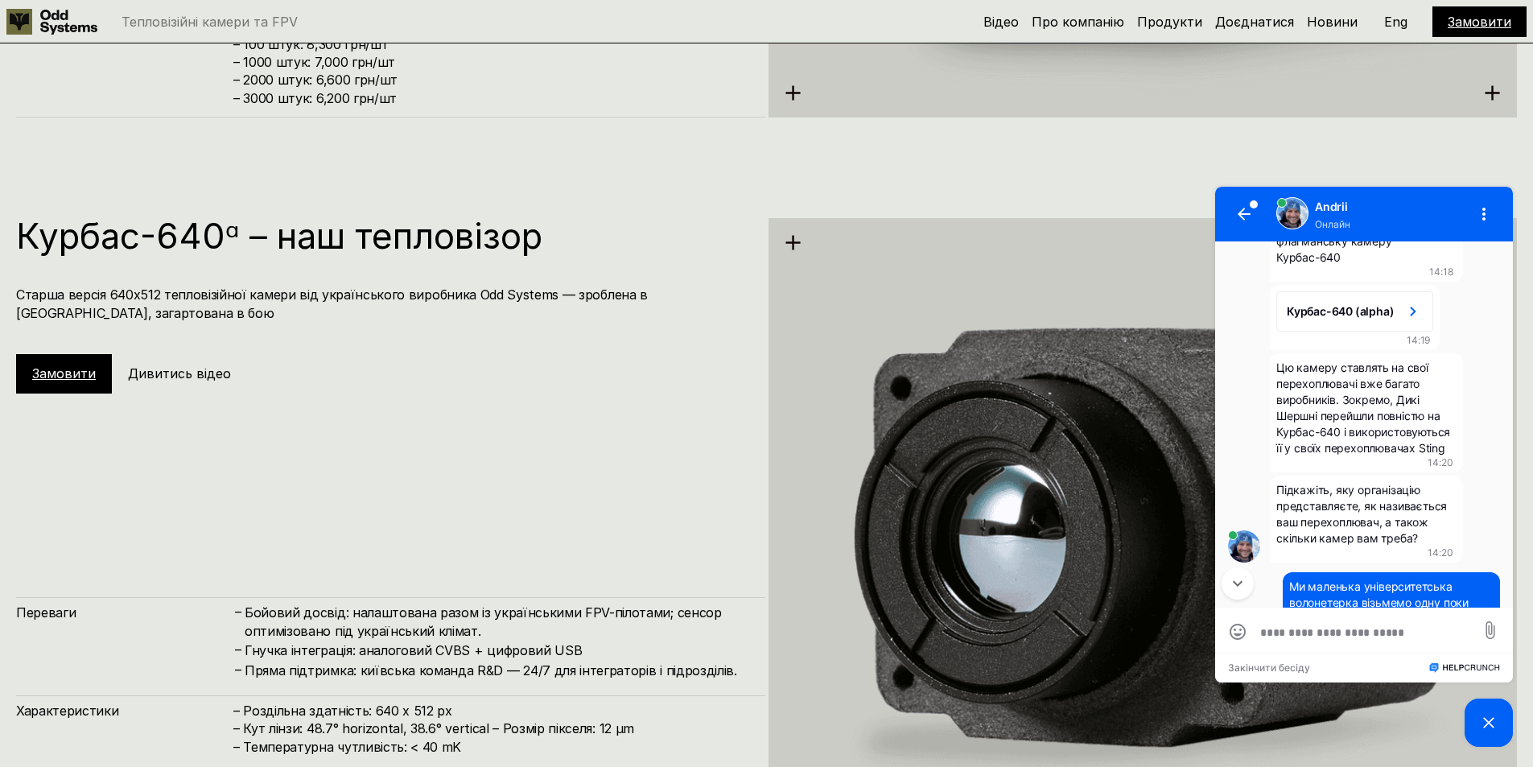
scroll to position [420, 0]
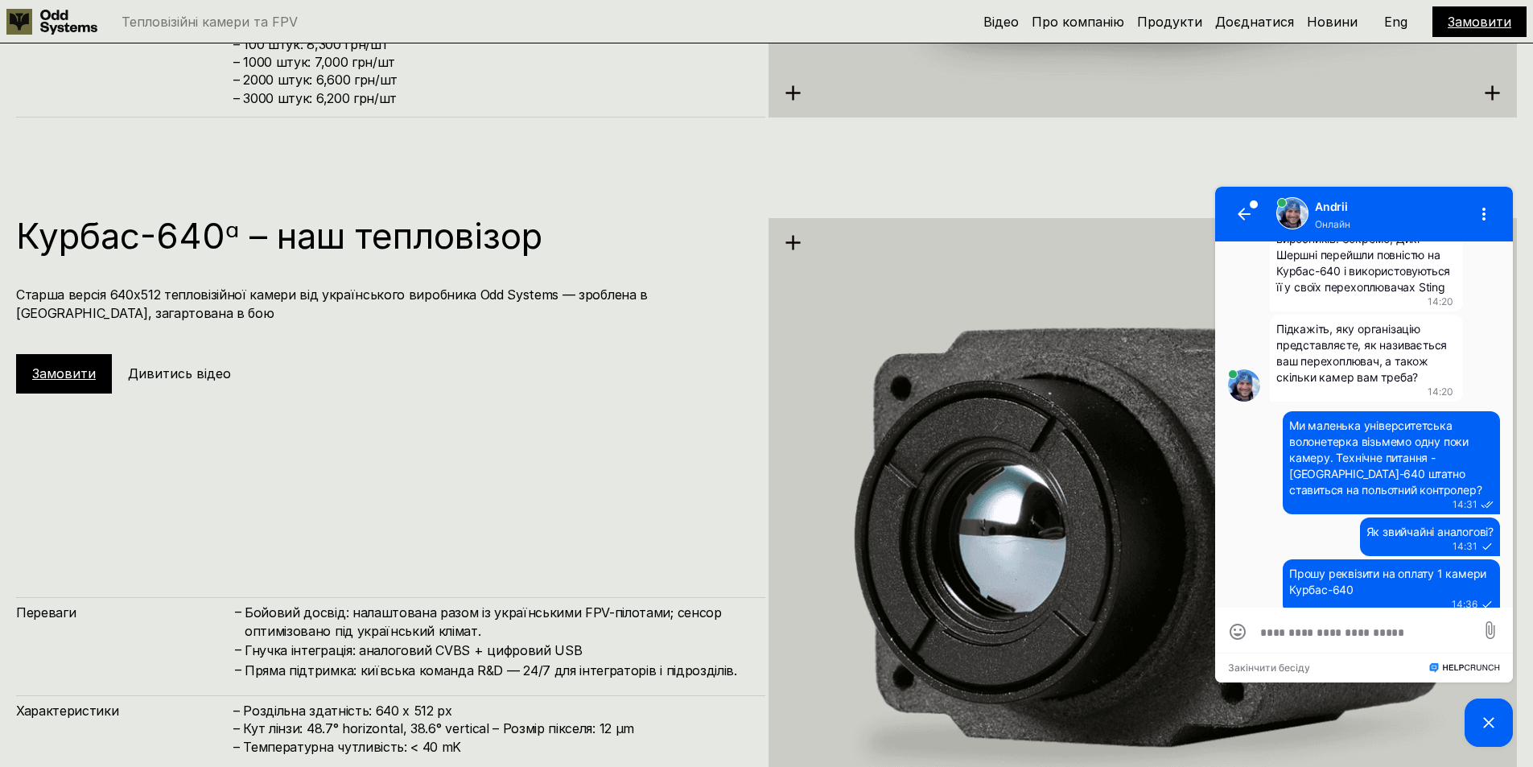
click at [72, 373] on link "Замовити" at bounding box center [64, 373] width 64 height 16
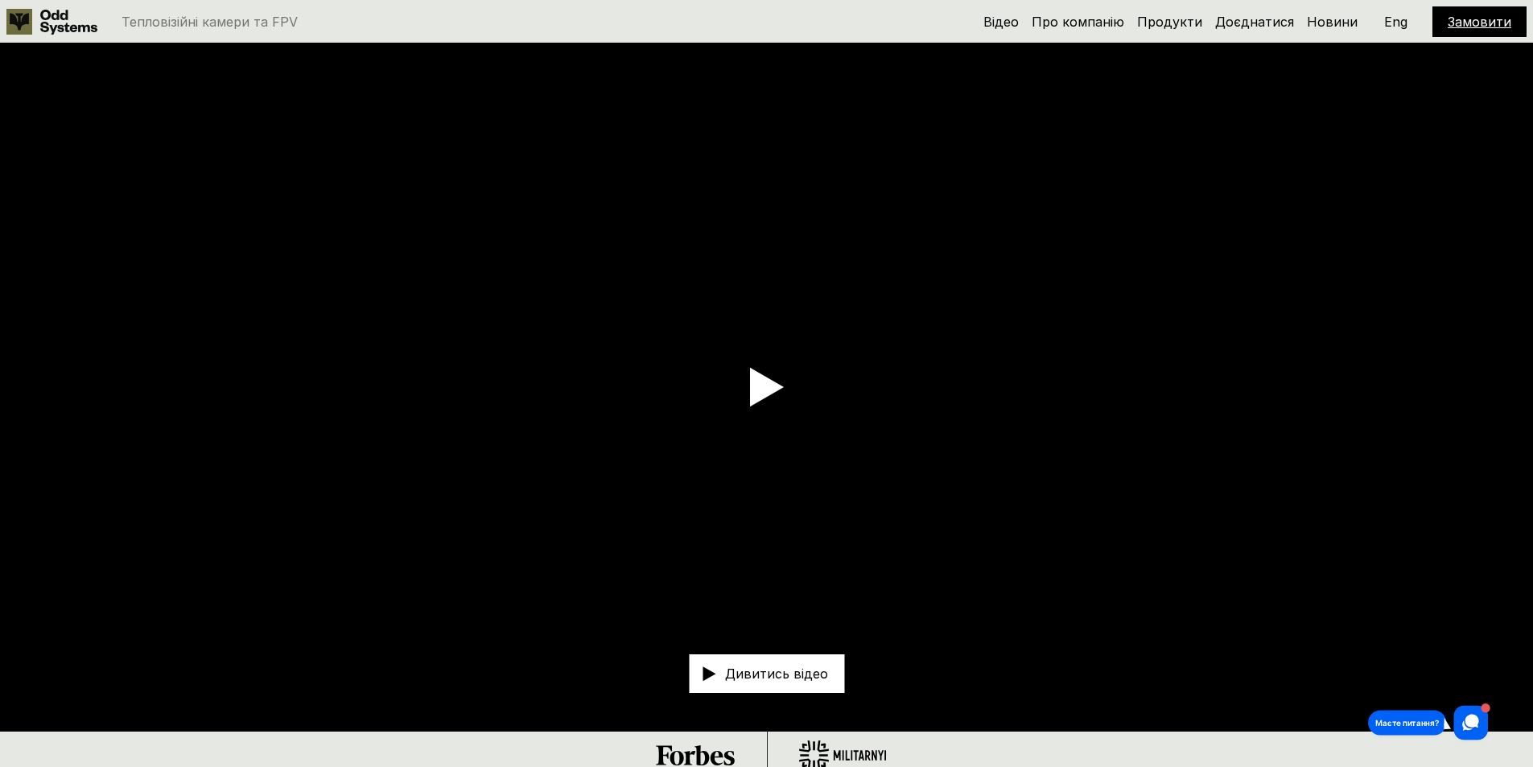
click at [1482, 19] on link "Замовити" at bounding box center [1479, 22] width 64 height 16
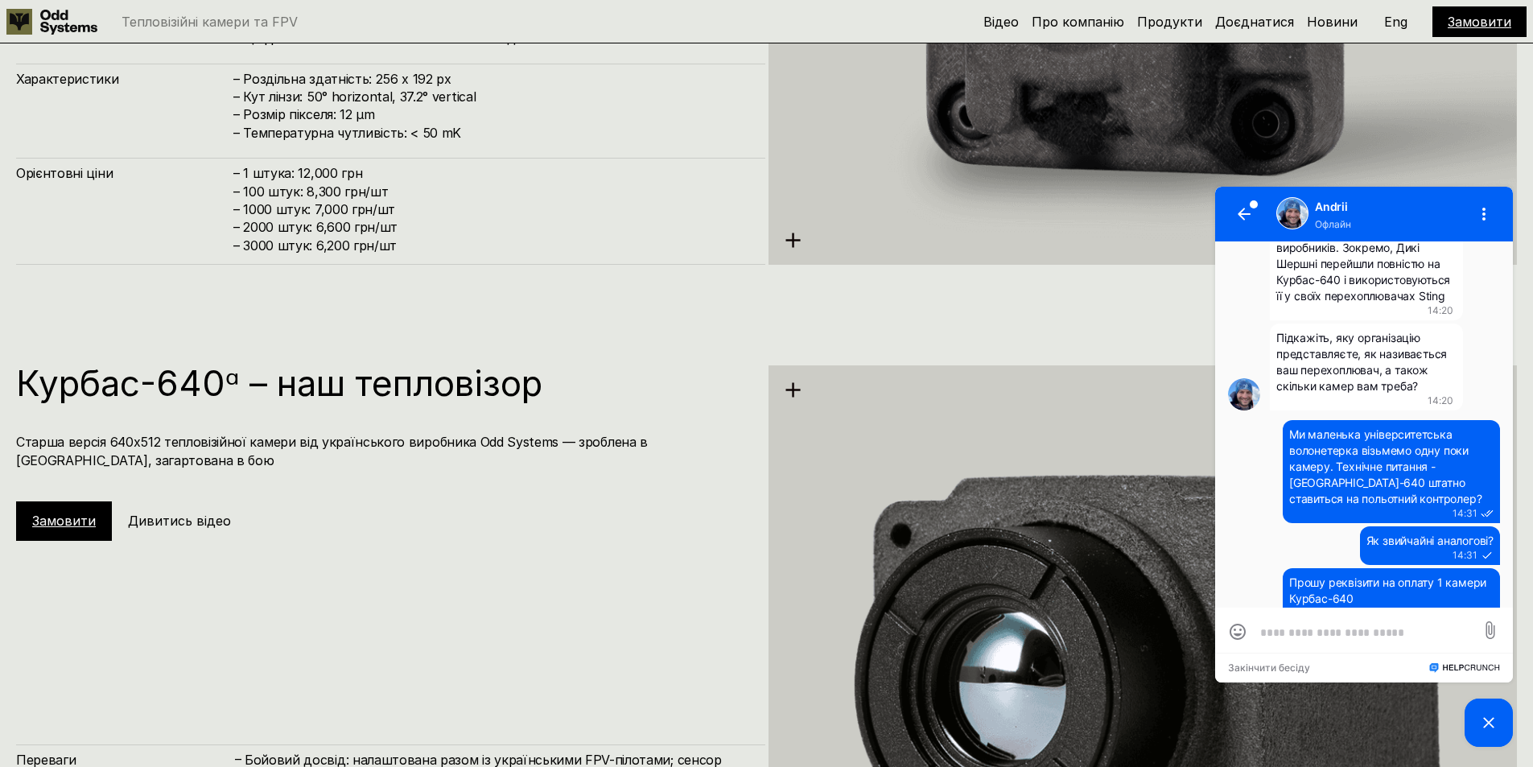
scroll to position [2977, 0]
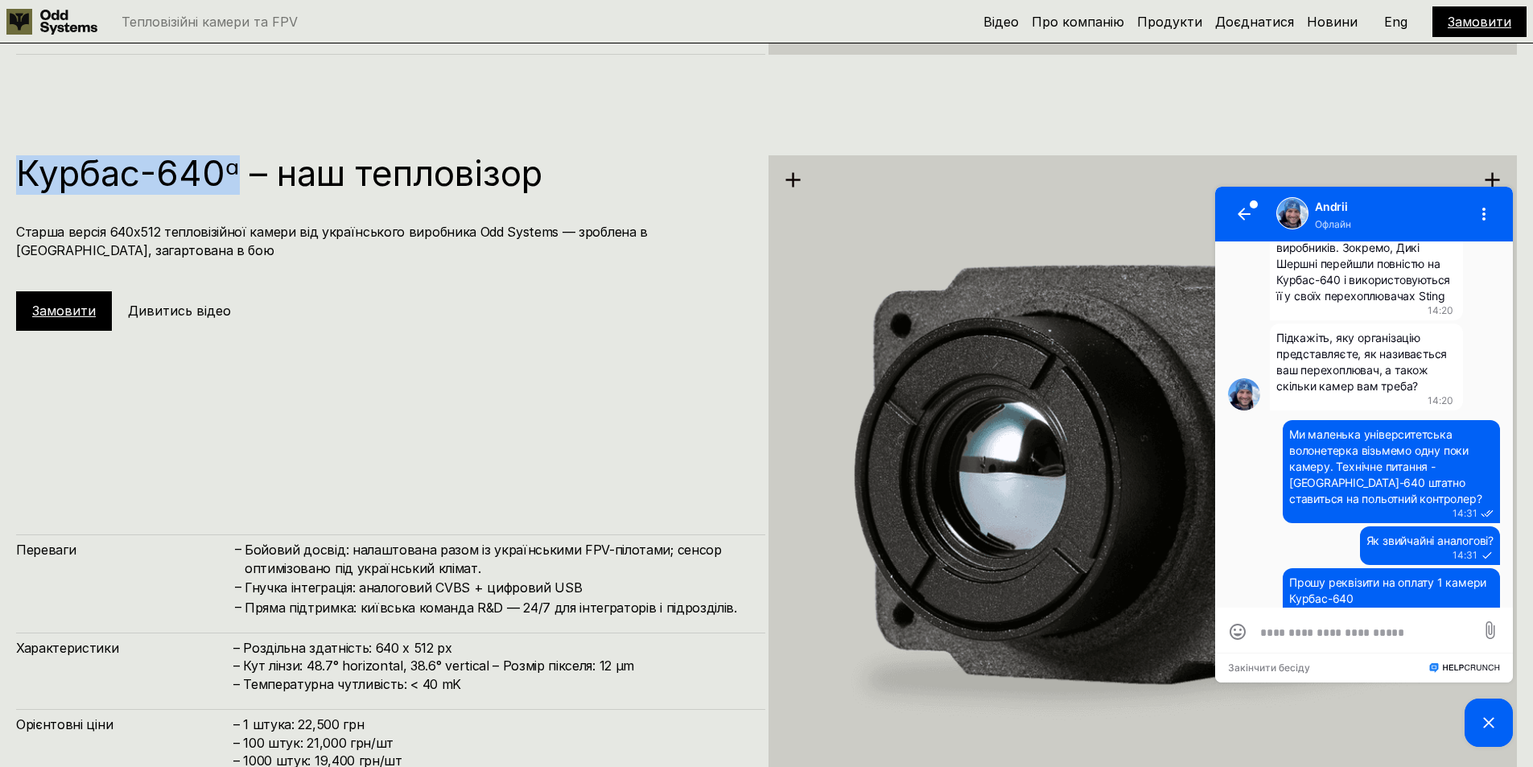
drag, startPoint x: 237, startPoint y: 170, endPoint x: 32, endPoint y: 173, distance: 204.4
click at [11, 170] on div "Курбас-640ᵅ – наш тепловізор Старша версія 640х512 тепловізійної камери від укр…" at bounding box center [766, 486] width 1533 height 767
copy h1 "Курбас-640ᵅ"
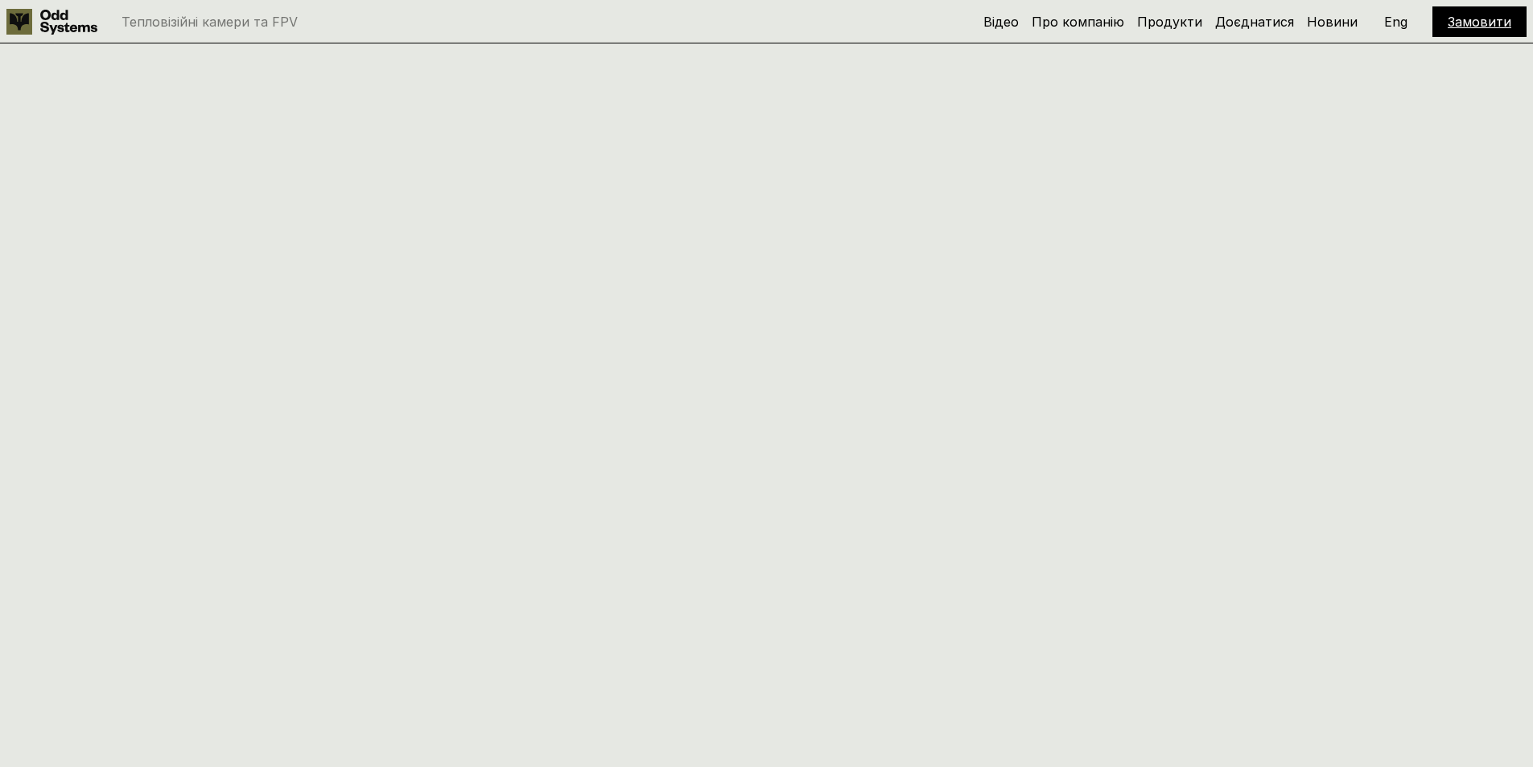
scroll to position [2977, 0]
